Goal: Task Accomplishment & Management: Complete application form

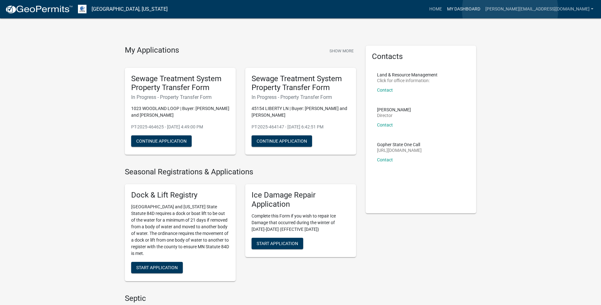
click at [483, 10] on link "My Dashboard" at bounding box center [464, 9] width 38 height 12
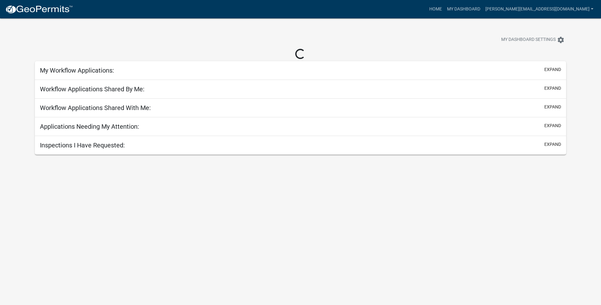
select select "3: 100"
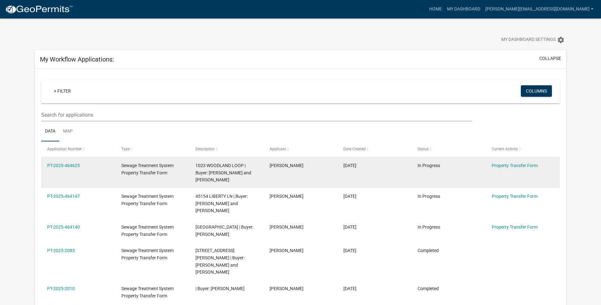
click at [73, 176] on datatable-body-cell "PT-2025-464625" at bounding box center [78, 172] width 74 height 31
click at [70, 163] on link "PT-2025-464625" at bounding box center [63, 165] width 33 height 5
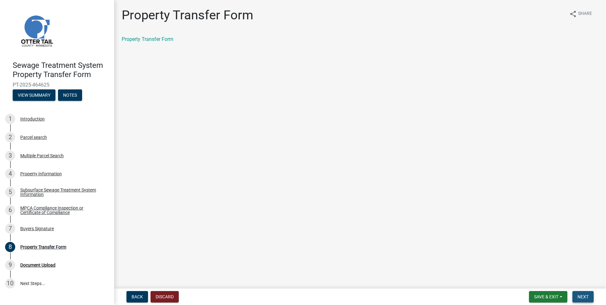
click at [584, 297] on span "Next" at bounding box center [583, 296] width 11 height 5
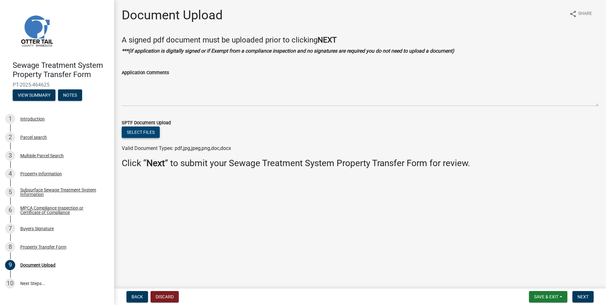
click at [150, 129] on button "Select files" at bounding box center [141, 131] width 38 height 11
click at [372, 161] on h3 "Click “ Next ” to submit your Sewage Treatment System Property Transfer Form fo…" at bounding box center [360, 163] width 477 height 11
click at [143, 130] on button "Select files" at bounding box center [141, 131] width 38 height 11
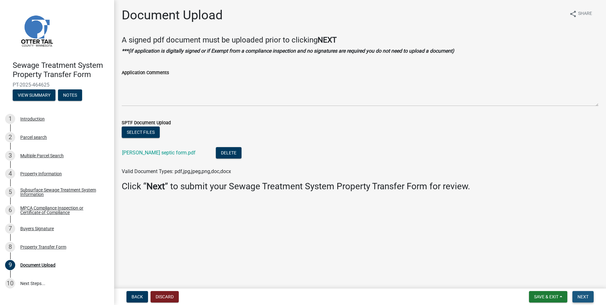
click at [583, 296] on span "Next" at bounding box center [583, 296] width 11 height 5
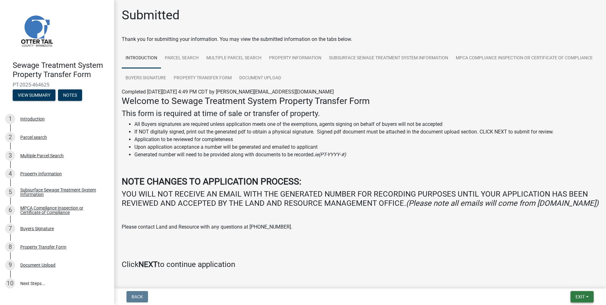
click at [581, 296] on span "Exit" at bounding box center [580, 296] width 9 height 5
click at [567, 278] on button "Save & Exit" at bounding box center [568, 280] width 51 height 15
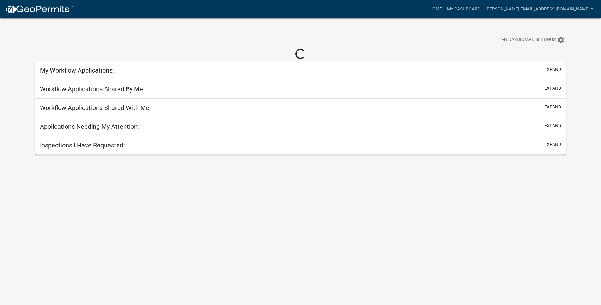
select select "3: 100"
